Goal: Task Accomplishment & Management: Manage account settings

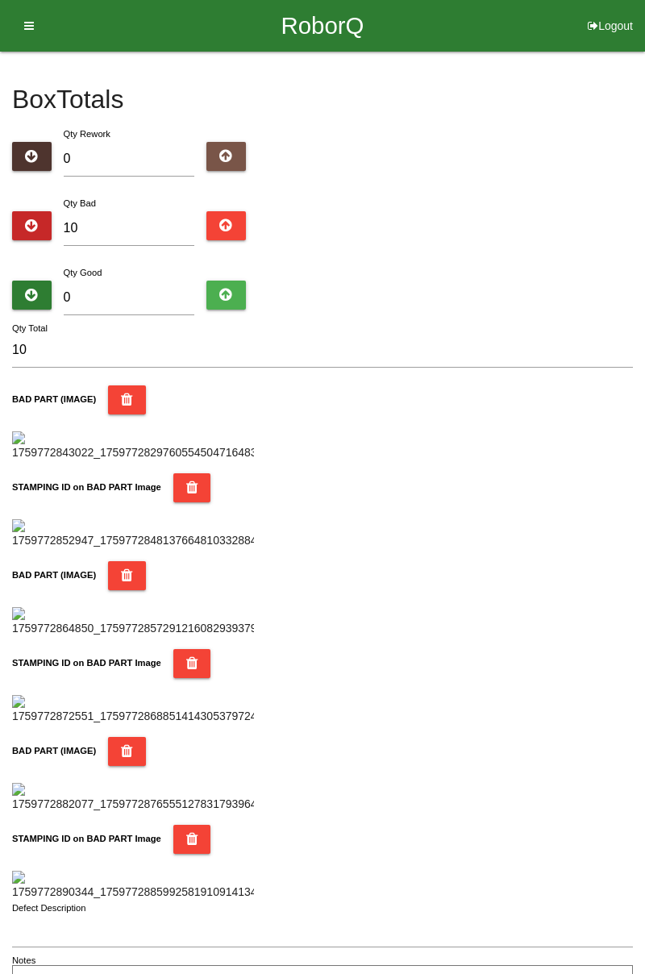
type input "7"
type input "17"
type input "74"
type input "84"
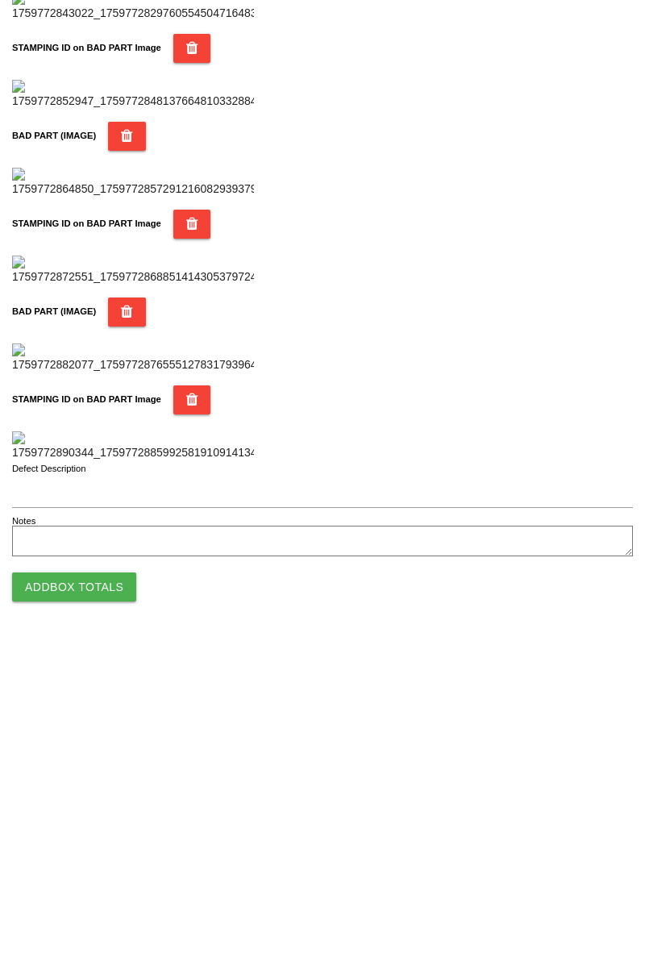
type input "74"
click at [118, 918] on button "Add Box Totals" at bounding box center [74, 919] width 124 height 29
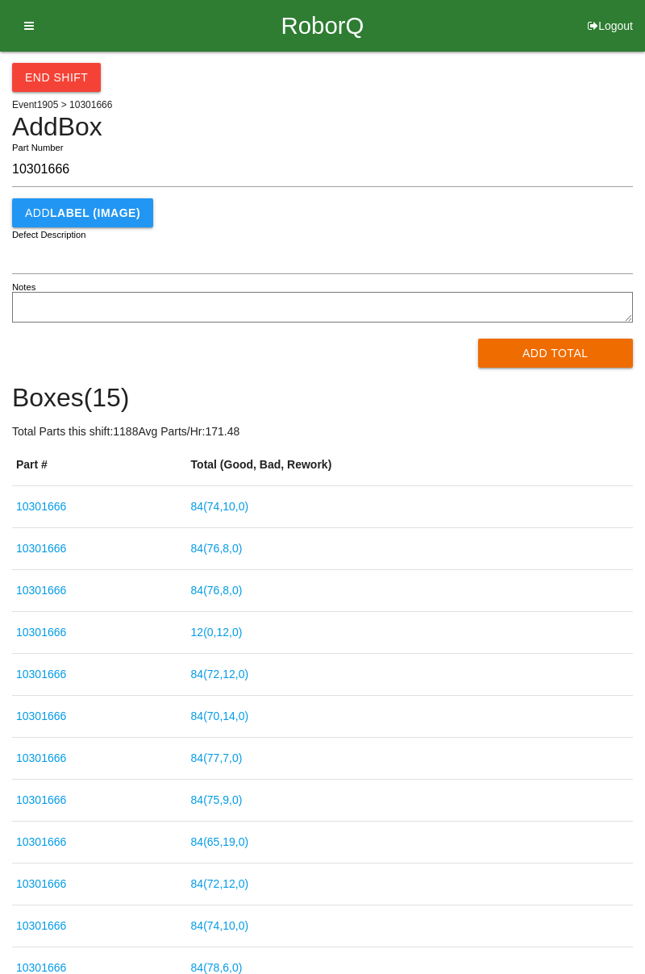
type input "10301666"
click at [551, 366] on button "Add Total" at bounding box center [556, 353] width 156 height 29
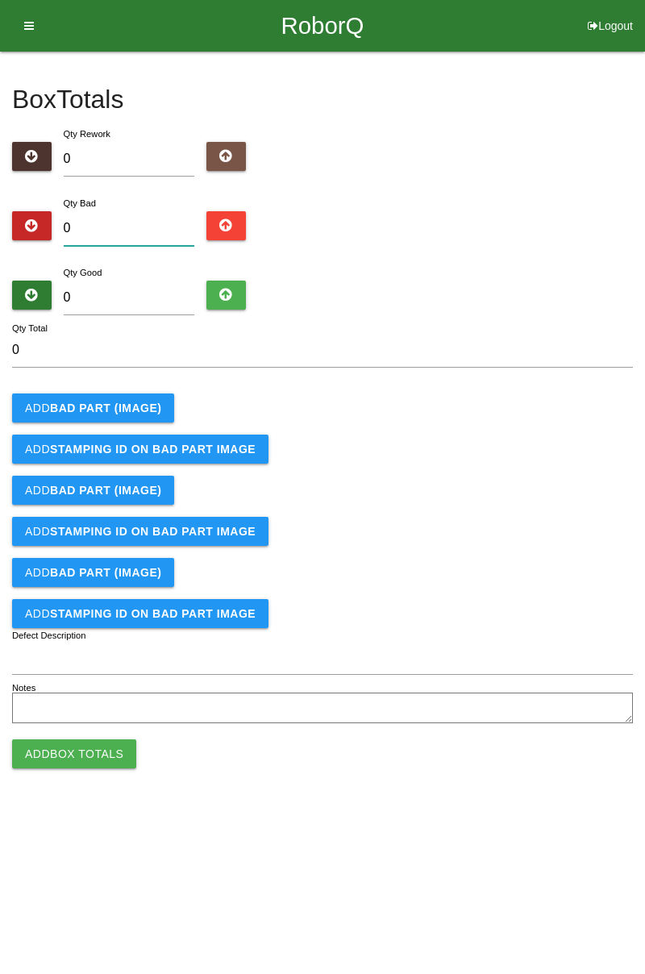
click at [145, 229] on input "0" at bounding box center [129, 228] width 131 height 35
type input "6"
click at [132, 402] on b "BAD PART (IMAGE)" at bounding box center [105, 408] width 111 height 13
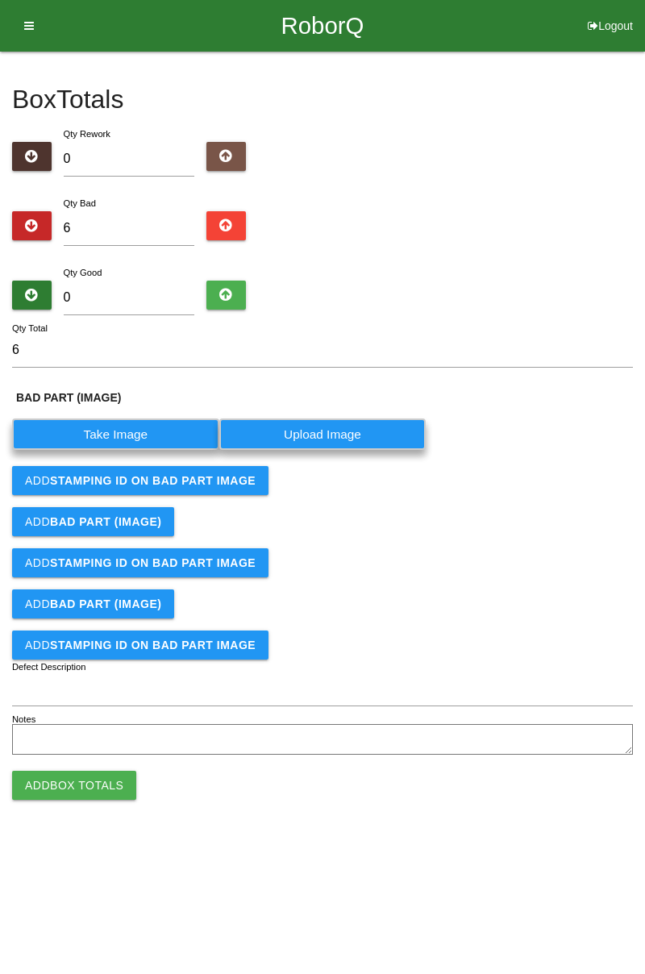
click at [120, 434] on label "Take Image" at bounding box center [115, 434] width 207 height 31
click at [0, 0] on \(IMAGE\) "Take Image" at bounding box center [0, 0] width 0 height 0
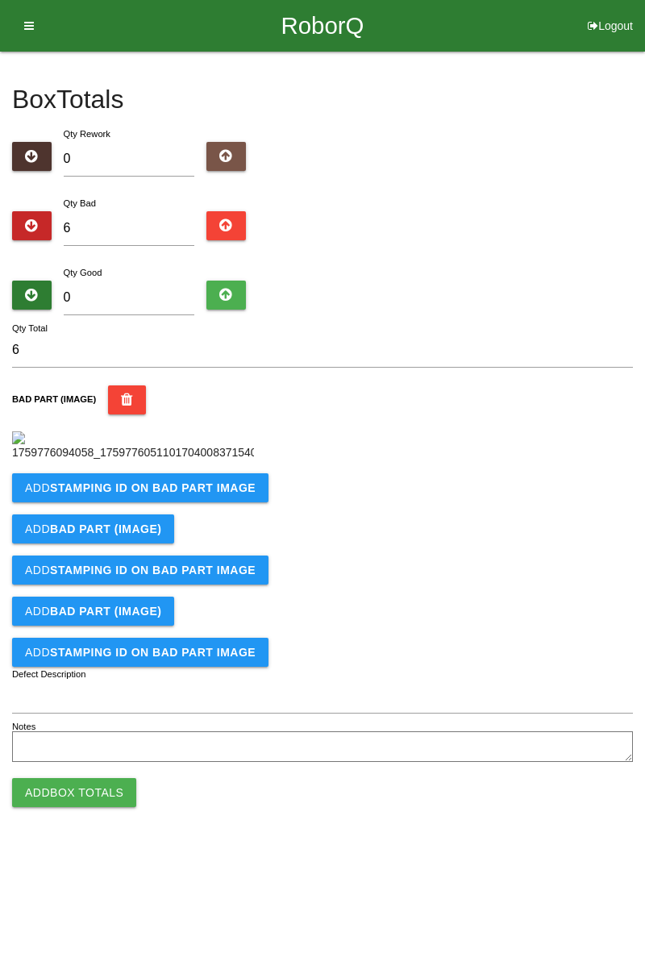
click at [201, 494] on b "STAMPING ID on BAD PART Image" at bounding box center [153, 488] width 206 height 13
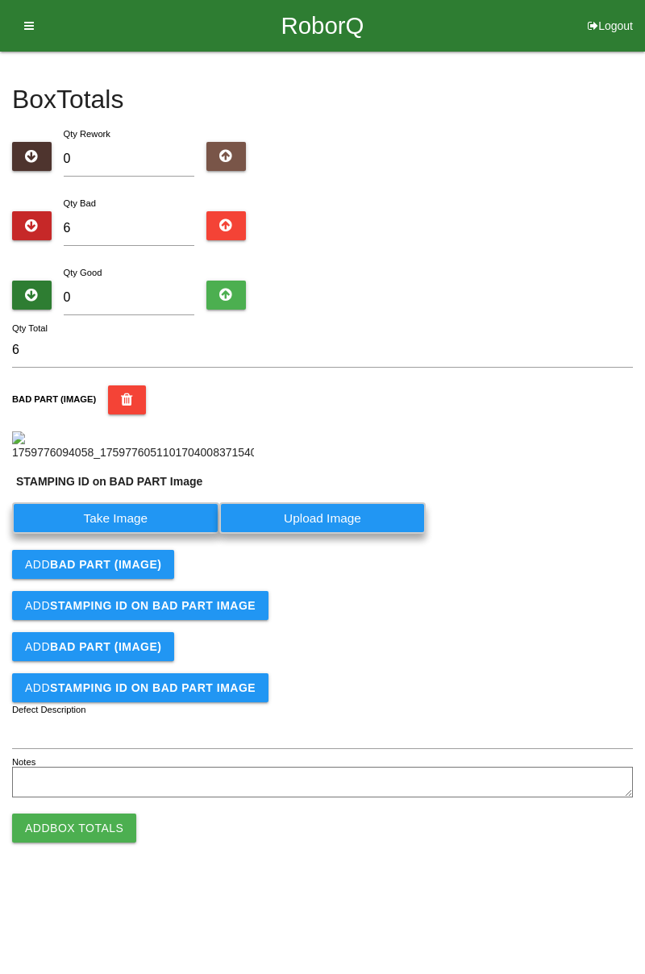
click at [147, 534] on label "Take Image" at bounding box center [115, 518] width 207 height 31
click at [0, 0] on PART "Take Image" at bounding box center [0, 0] width 0 height 0
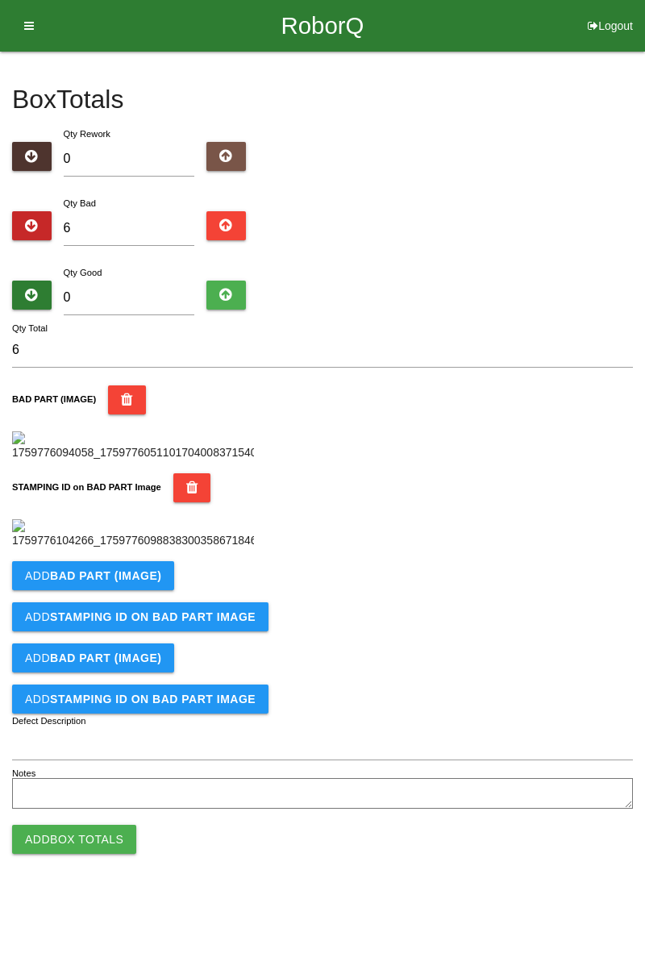
scroll to position [355, 0]
click at [168, 590] on button "Add BAD PART (IMAGE)" at bounding box center [93, 575] width 162 height 29
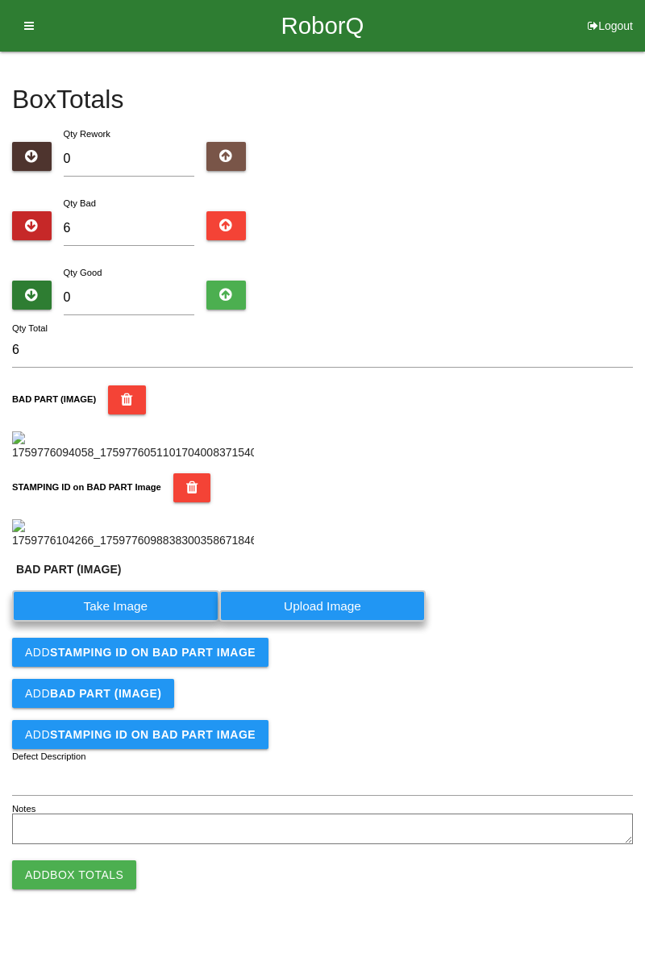
click at [136, 622] on label "Take Image" at bounding box center [115, 605] width 207 height 31
click at [0, 0] on \(IMAGE\) "Take Image" at bounding box center [0, 0] width 0 height 0
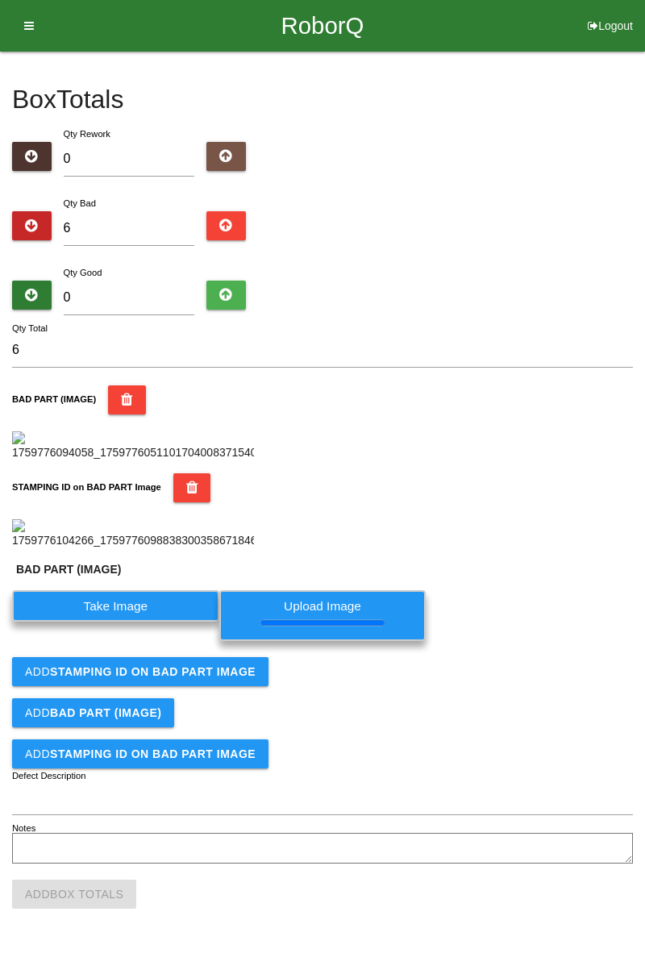
click at [197, 678] on b "STAMPING ID on BAD PART Image" at bounding box center [153, 671] width 206 height 13
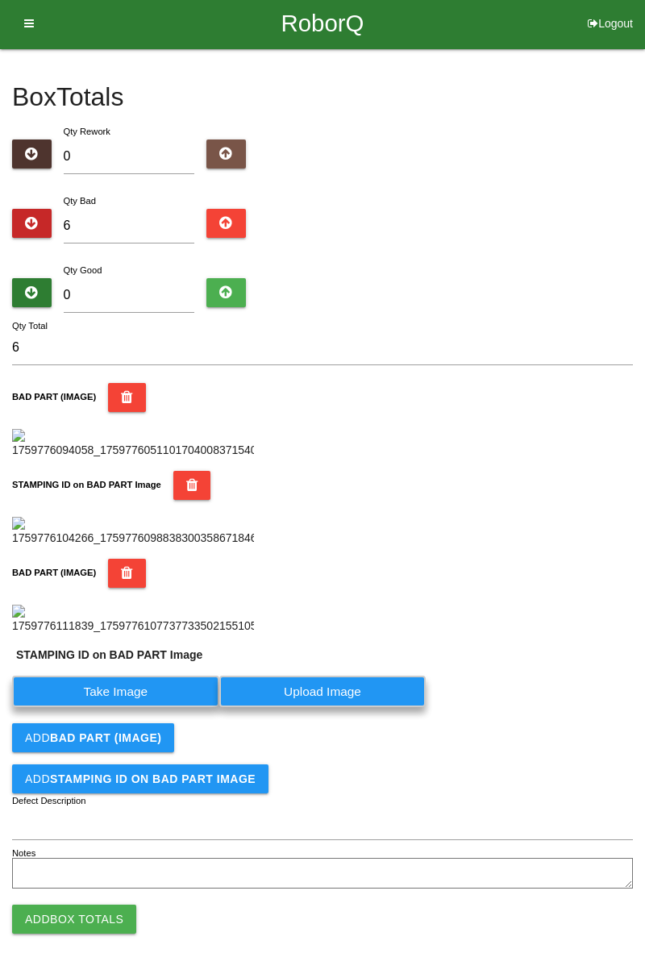
scroll to position [500, 0]
click at [127, 707] on label "Take Image" at bounding box center [115, 691] width 207 height 31
click at [0, 0] on PART "Take Image" at bounding box center [0, 0] width 0 height 0
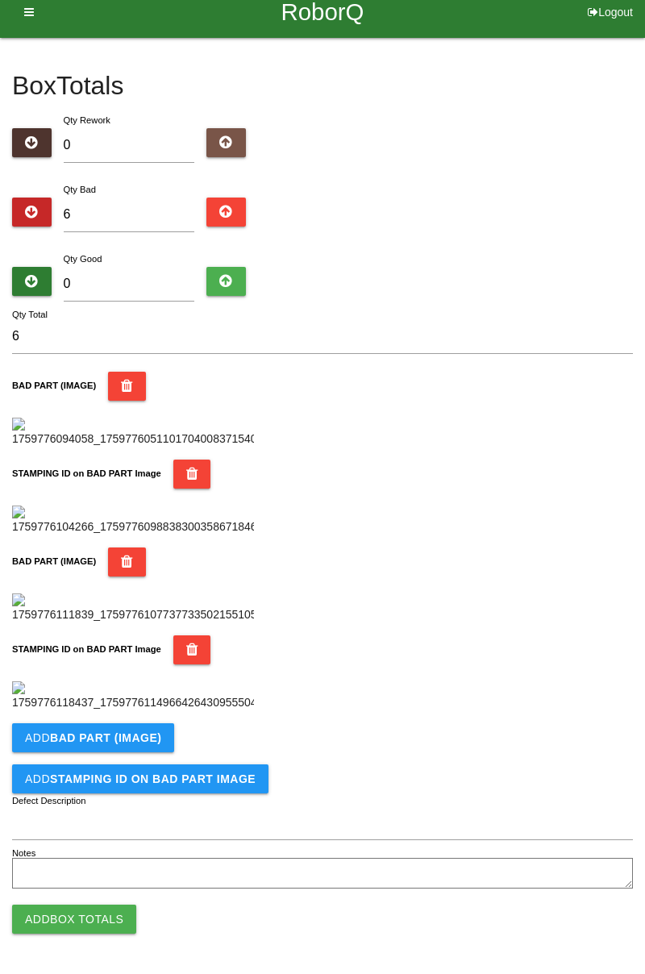
scroll to position [884, 0]
click at [147, 738] on b "BAD PART (IMAGE)" at bounding box center [105, 738] width 111 height 13
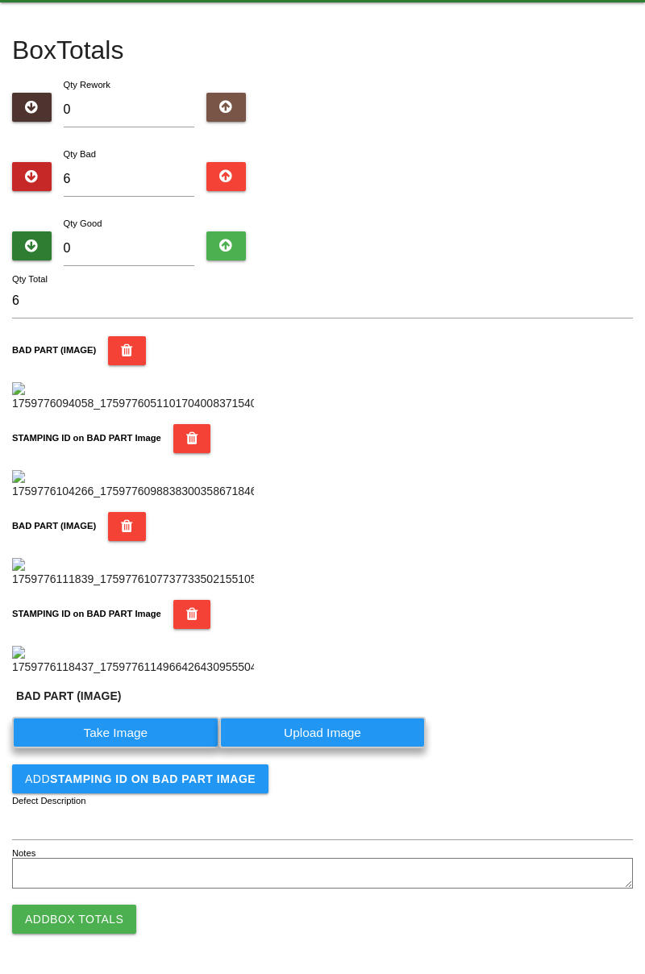
click at [113, 749] on label "Take Image" at bounding box center [115, 732] width 207 height 31
click at [0, 0] on \(IMAGE\) "Take Image" at bounding box center [0, 0] width 0 height 0
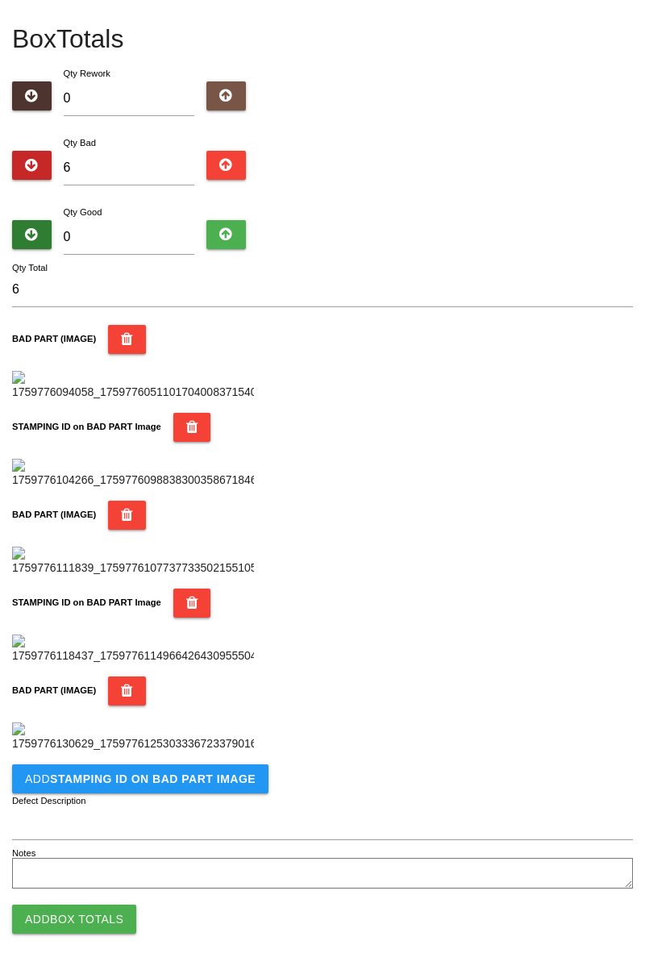
scroll to position [1149, 0]
click at [198, 774] on b "STAMPING ID on BAD PART Image" at bounding box center [153, 779] width 206 height 13
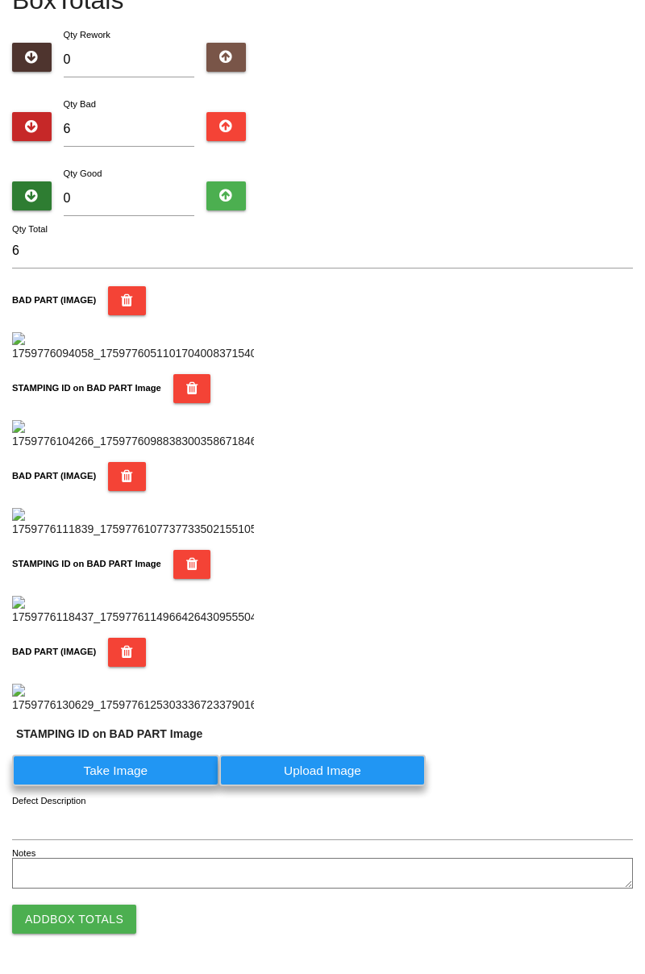
click at [121, 786] on label "Take Image" at bounding box center [115, 770] width 207 height 31
click at [0, 0] on PART "Take Image" at bounding box center [0, 0] width 0 height 0
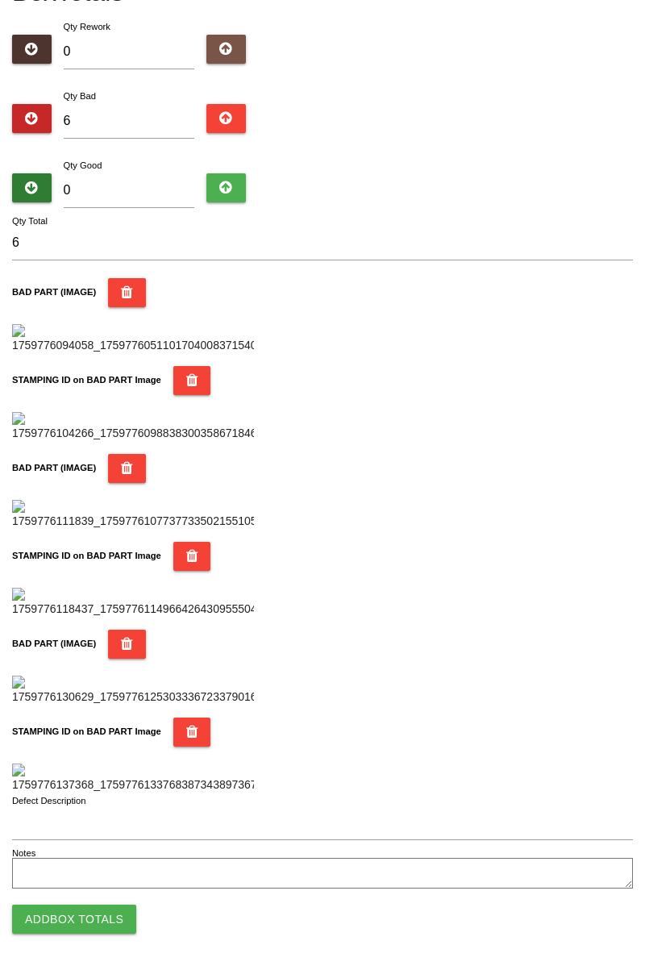
scroll to position [0, 0]
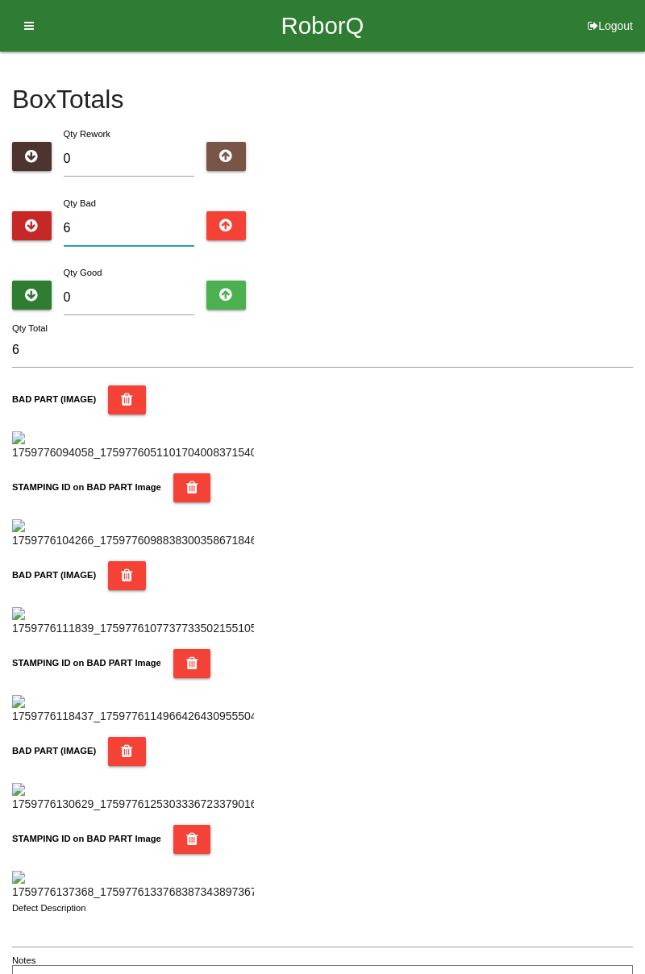
click at [164, 213] on input "6" at bounding box center [129, 228] width 131 height 35
type input "0"
type input "1"
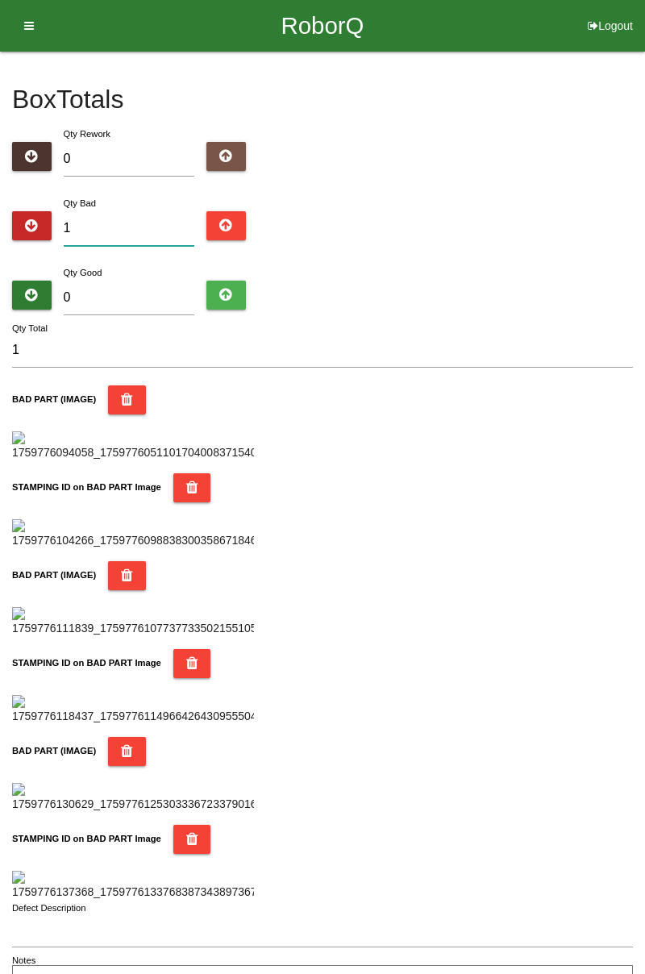
type input "15"
click at [148, 282] on input "0" at bounding box center [129, 298] width 131 height 35
type input "7"
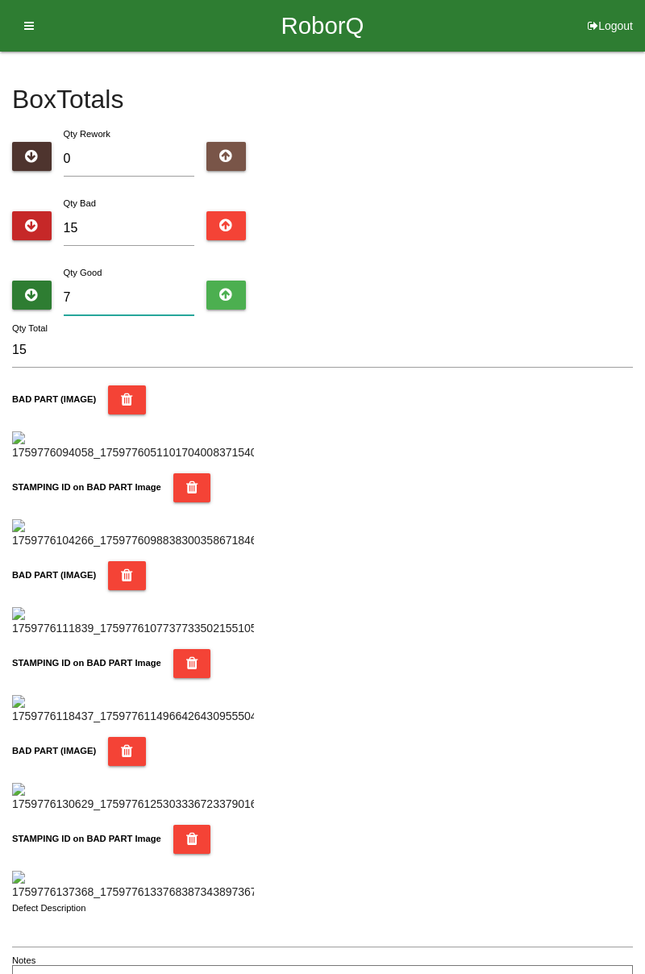
type input "22"
type input "73"
type input "88"
type input "7"
type input "22"
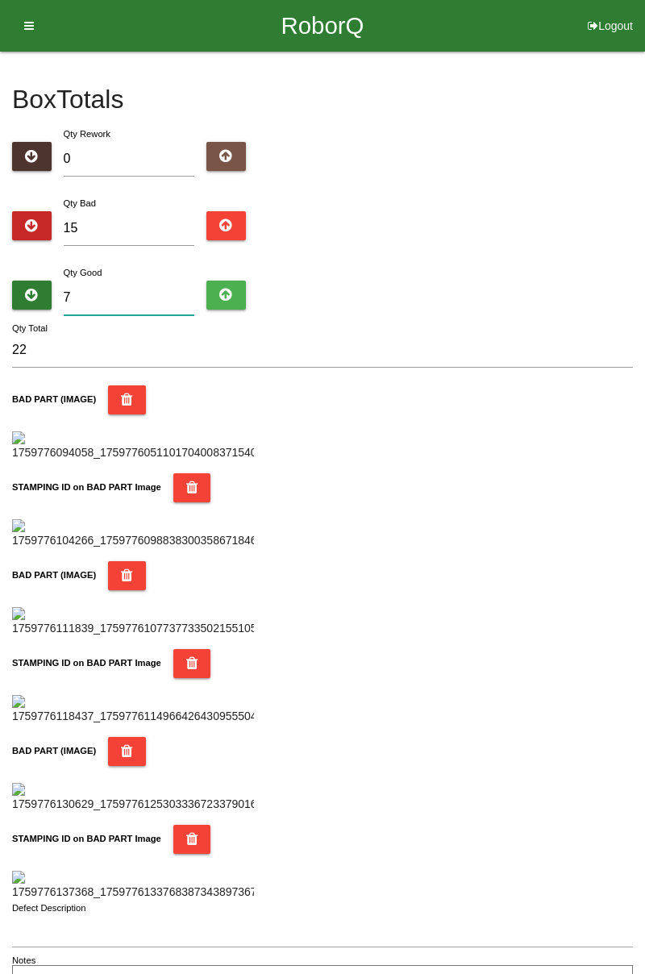
type input "71"
type input "86"
type input "7"
type input "22"
type input "0"
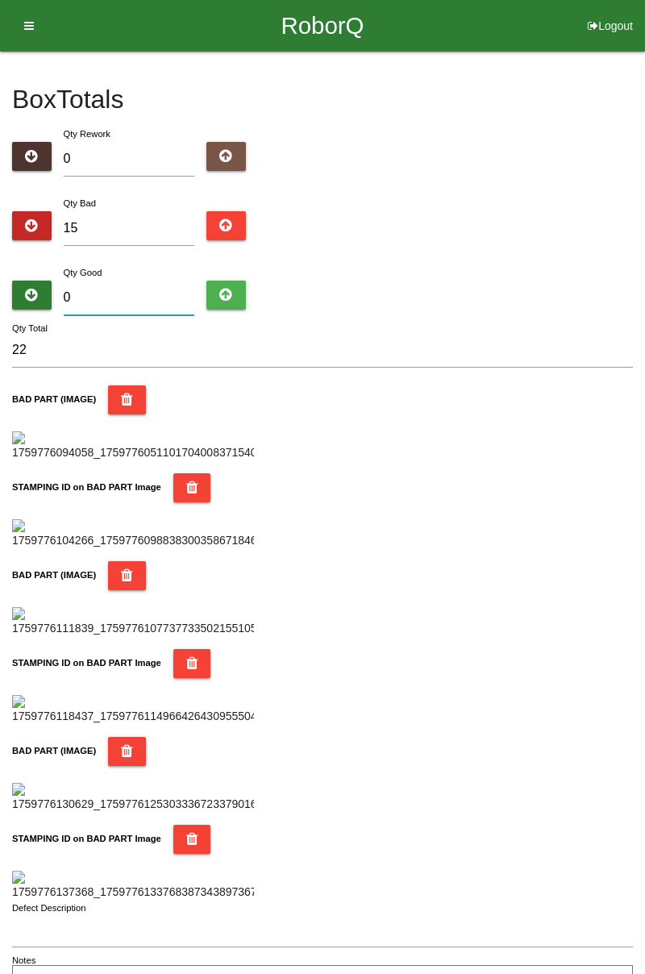
type input "15"
type input "6"
type input "21"
type input "69"
type input "84"
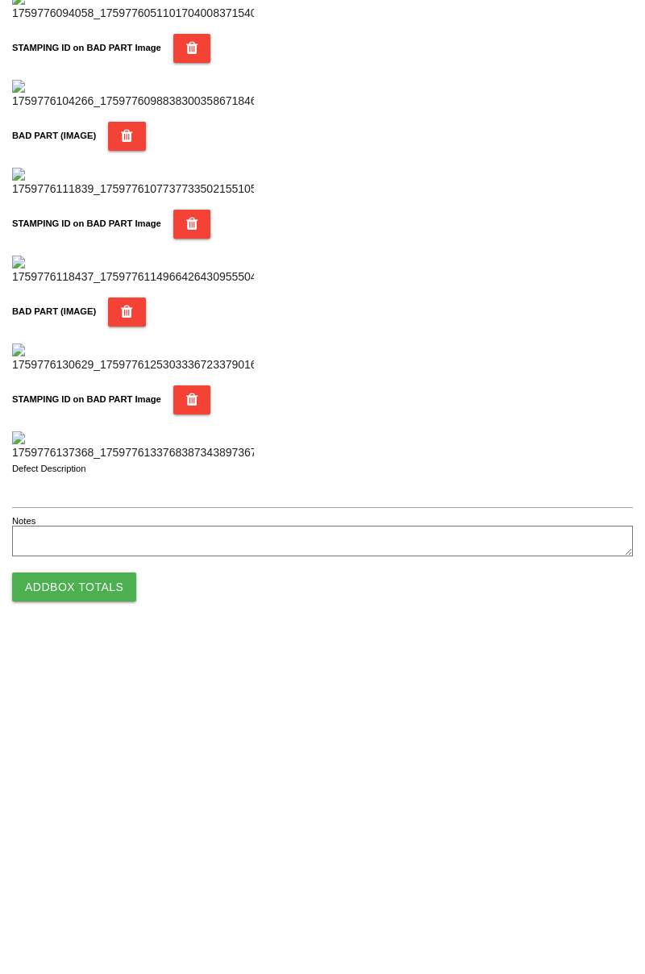
type input "69"
click at [118, 907] on button "Add Box Totals" at bounding box center [74, 919] width 124 height 29
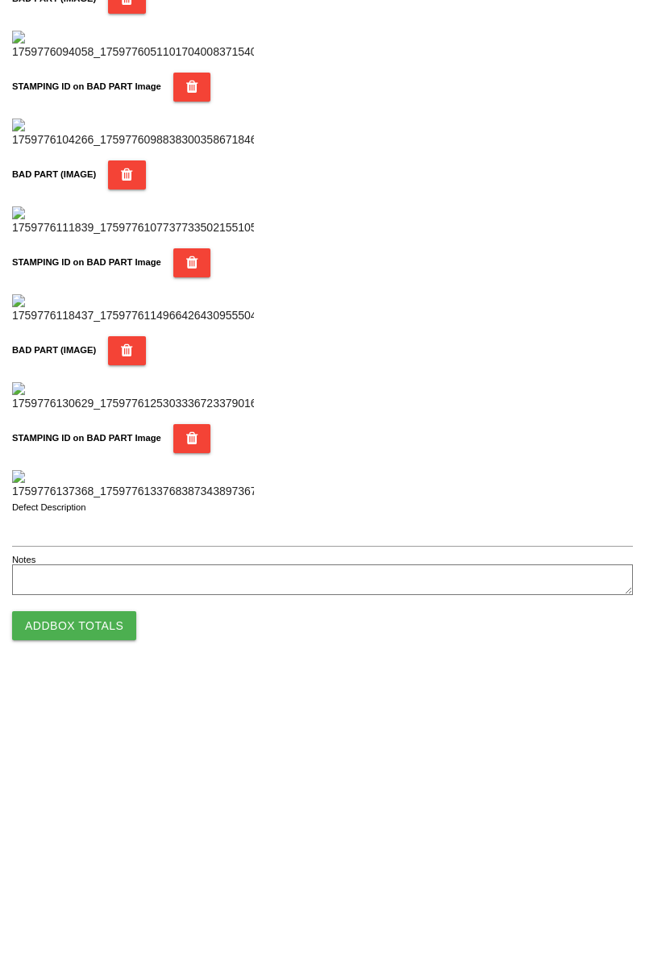
scroll to position [1413, 0]
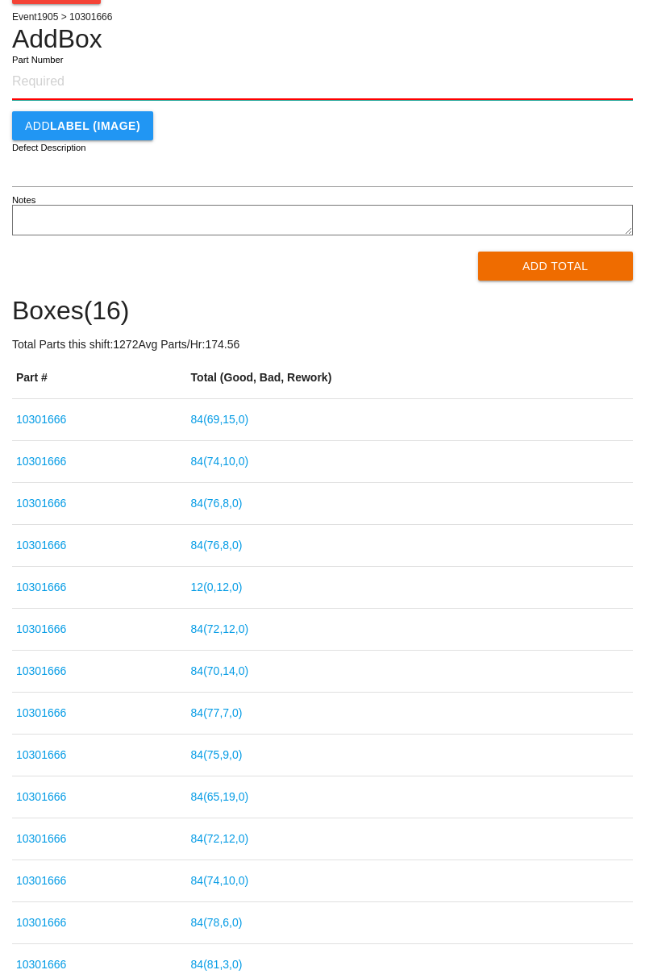
scroll to position [76, 0]
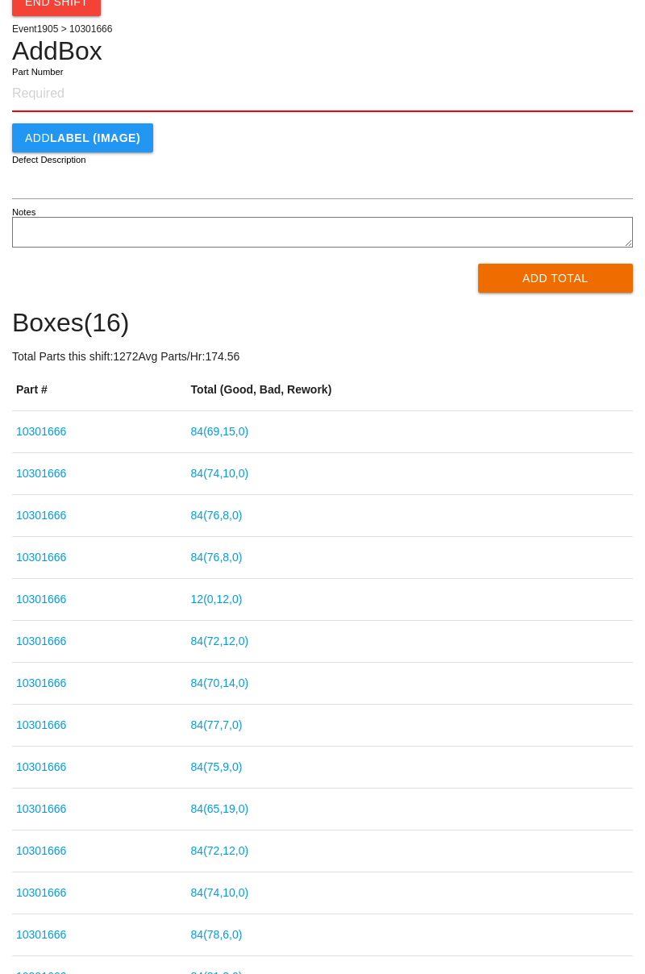
click at [223, 602] on link "12 ( 0 , 12 , 0 )" at bounding box center [217, 599] width 52 height 13
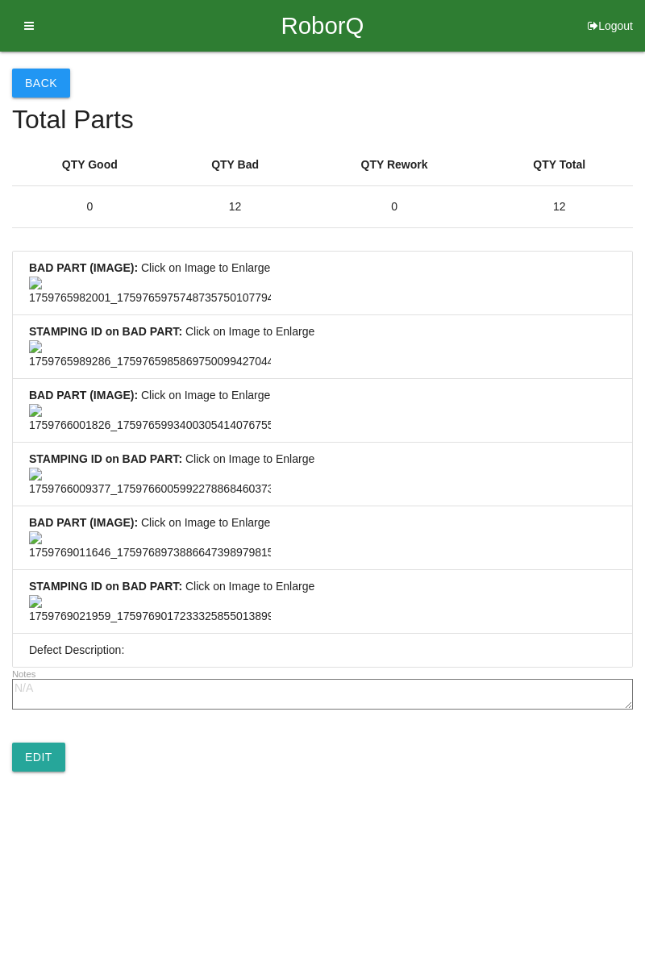
scroll to position [1199, 0]
click at [39, 772] on link "Edit" at bounding box center [38, 757] width 53 height 29
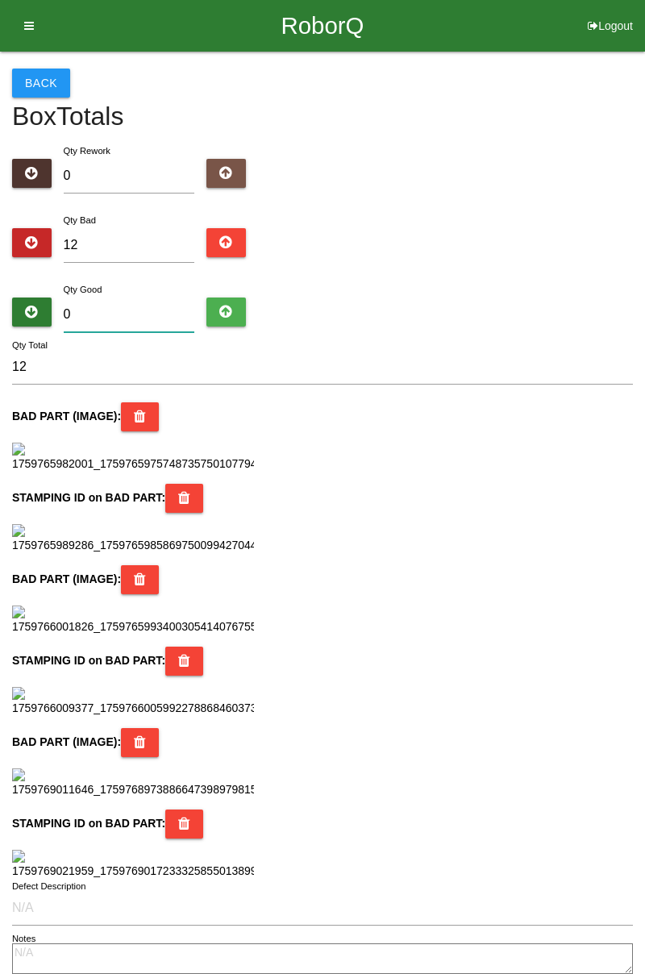
click at [143, 311] on input "0" at bounding box center [129, 315] width 131 height 35
type input "7"
type input "19"
type input "72"
type input "84"
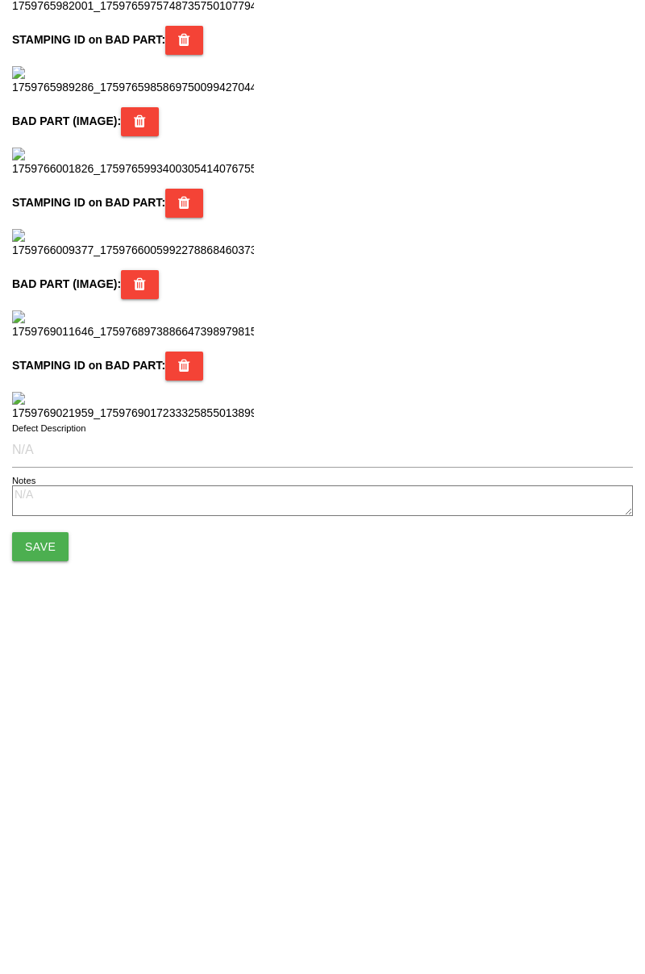
scroll to position [1433, 0]
type input "72"
click at [43, 886] on button "Save" at bounding box center [40, 879] width 56 height 29
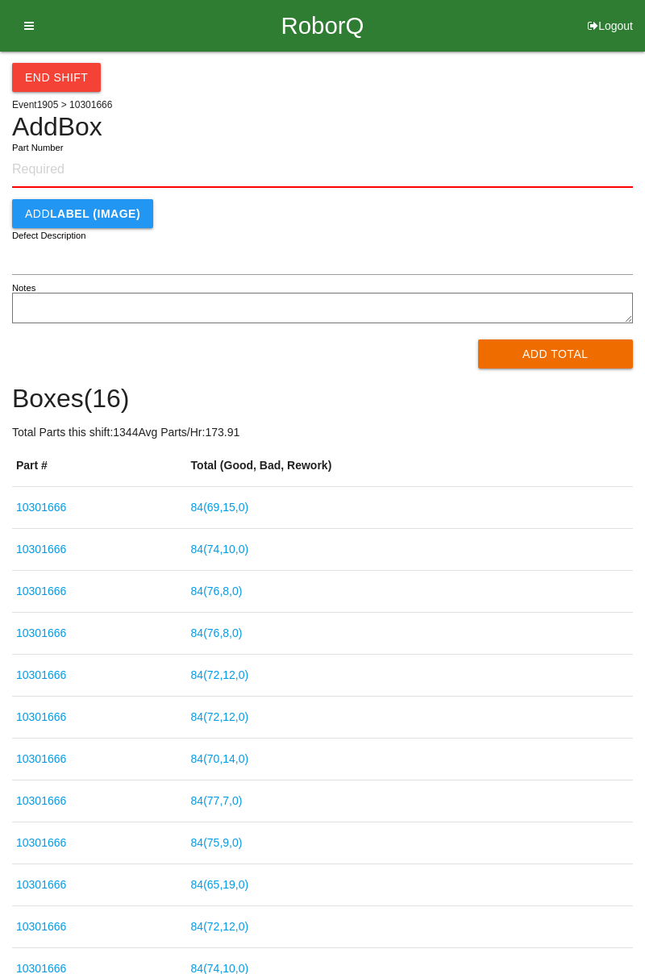
click at [68, 77] on button "End Shift" at bounding box center [56, 77] width 89 height 29
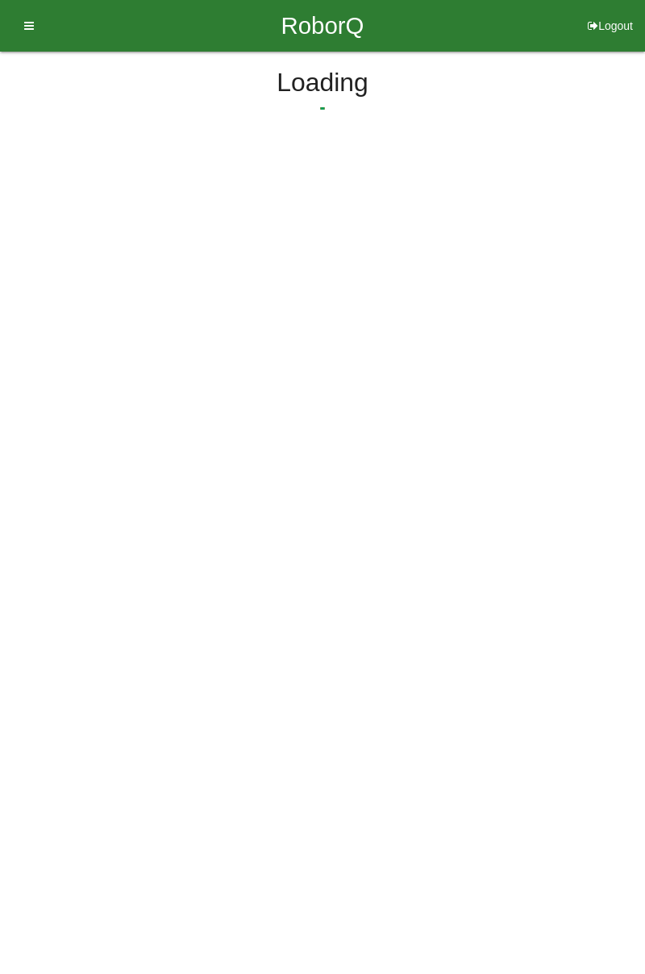
select select "3"
select select "30"
select select "2"
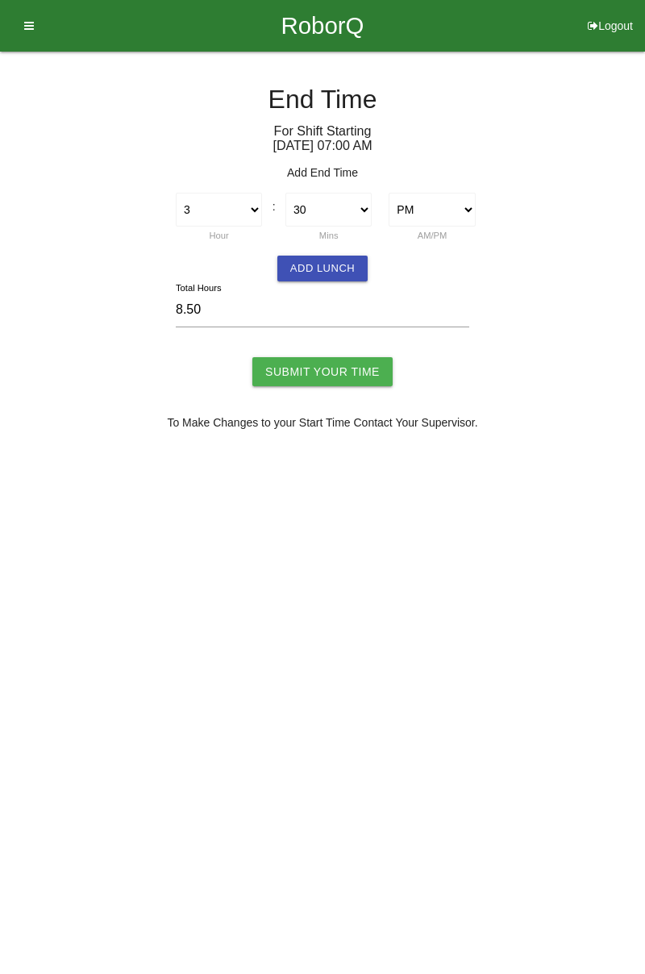
click at [336, 263] on button "Add Lunch" at bounding box center [322, 269] width 90 height 26
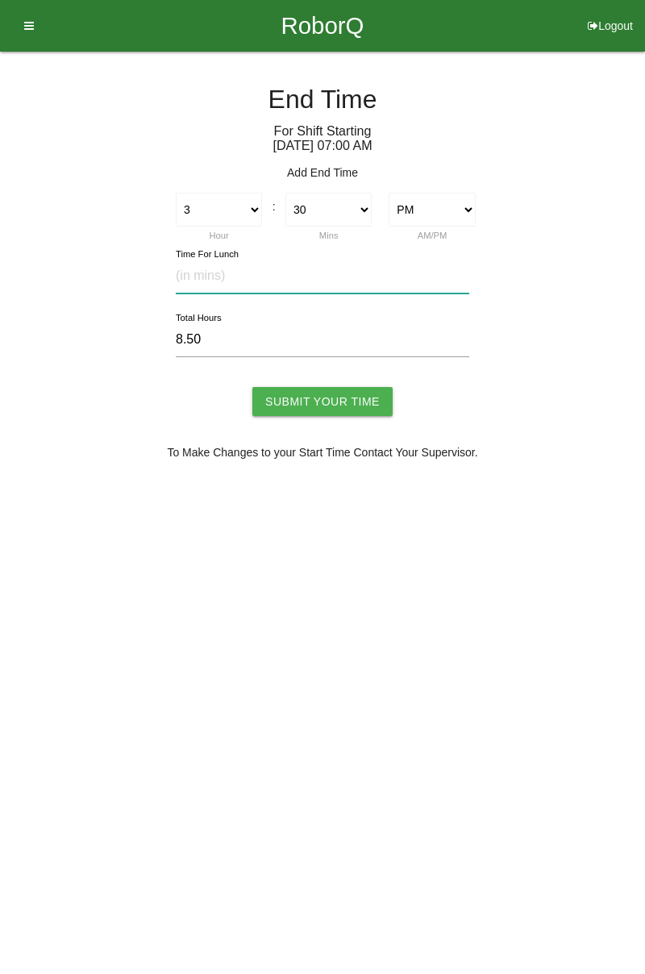
click at [293, 277] on input "text" at bounding box center [323, 276] width 294 height 35
type input "30"
type input "8.00"
click at [342, 407] on input "Submit Your Time" at bounding box center [322, 401] width 140 height 29
type input "Processing..."
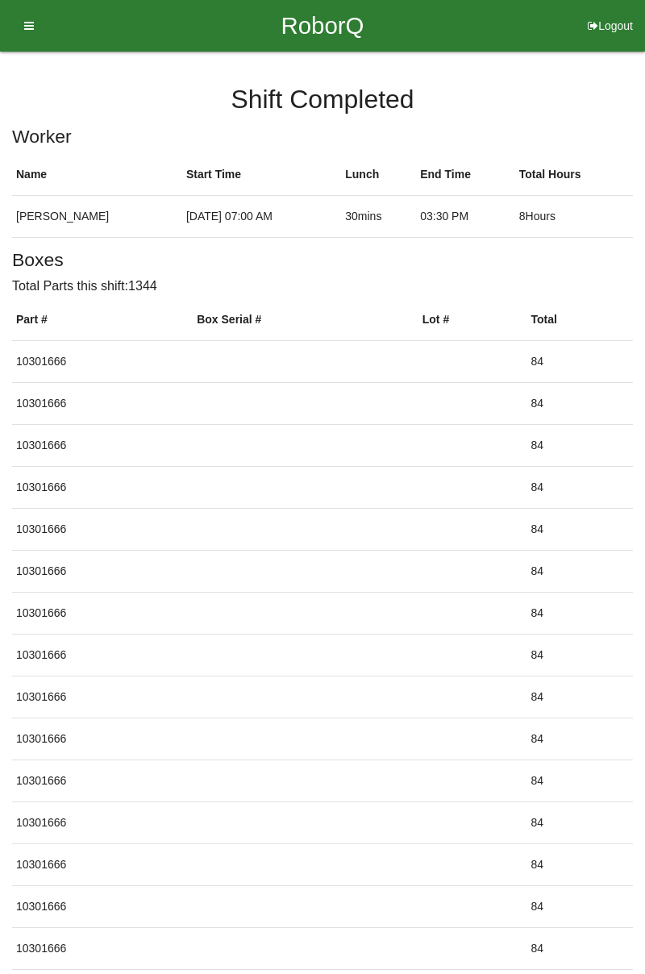
click at [617, 12] on button "Logout" at bounding box center [610, 6] width 69 height 12
select select "Worker"
